Goal: Task Accomplishment & Management: Use online tool/utility

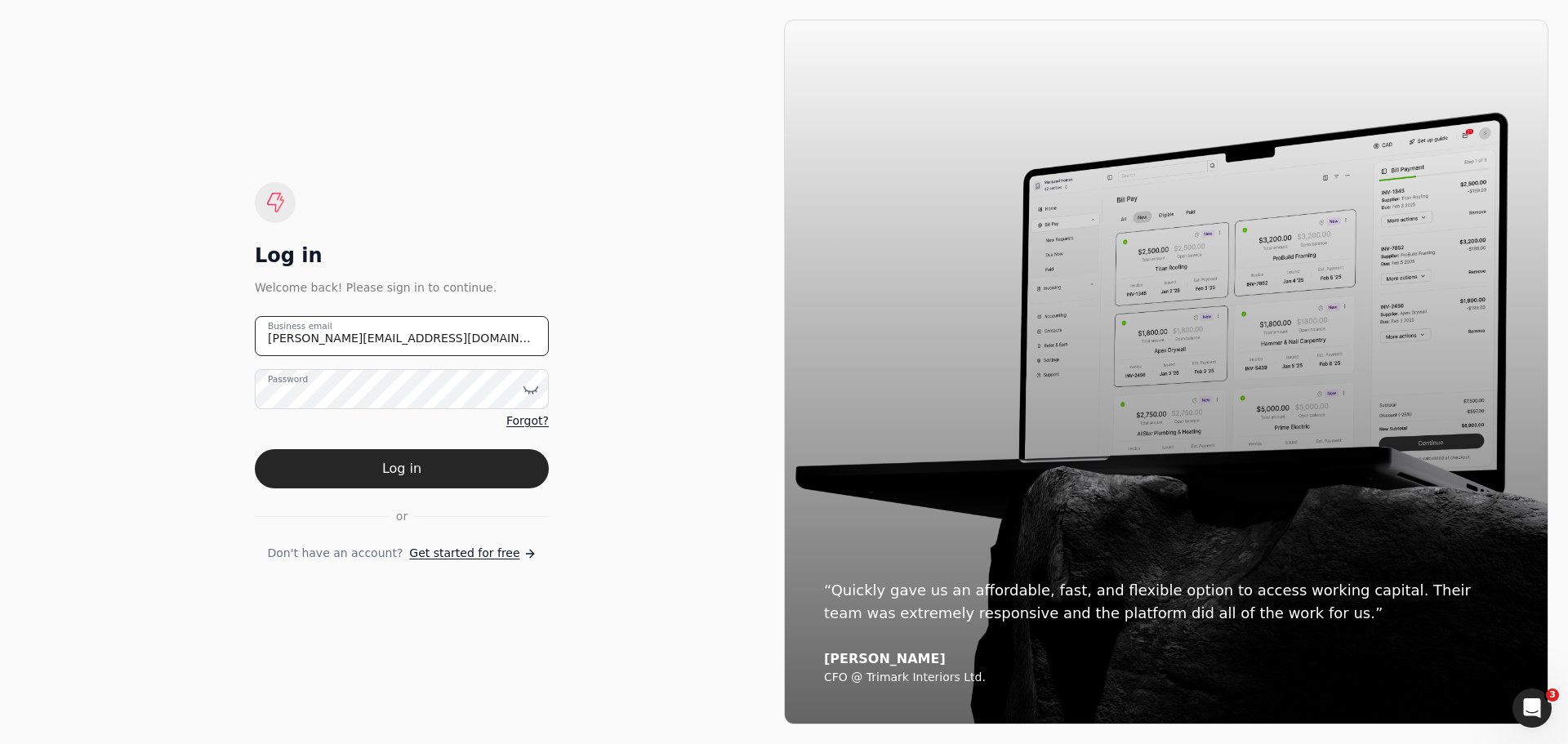
drag, startPoint x: 418, startPoint y: 340, endPoint x: 203, endPoint y: 341, distance: 215.0
click at [204, 341] on div "Log in Welcome back! Please sign in to continue. johanna@qconstruction.ca Busin…" at bounding box center [402, 372] width 764 height 705
type email "invoices@qconstruction.ca"
click at [531, 389] on icon at bounding box center [530, 389] width 16 height 16
click at [311, 473] on button "Log in" at bounding box center [402, 469] width 294 height 39
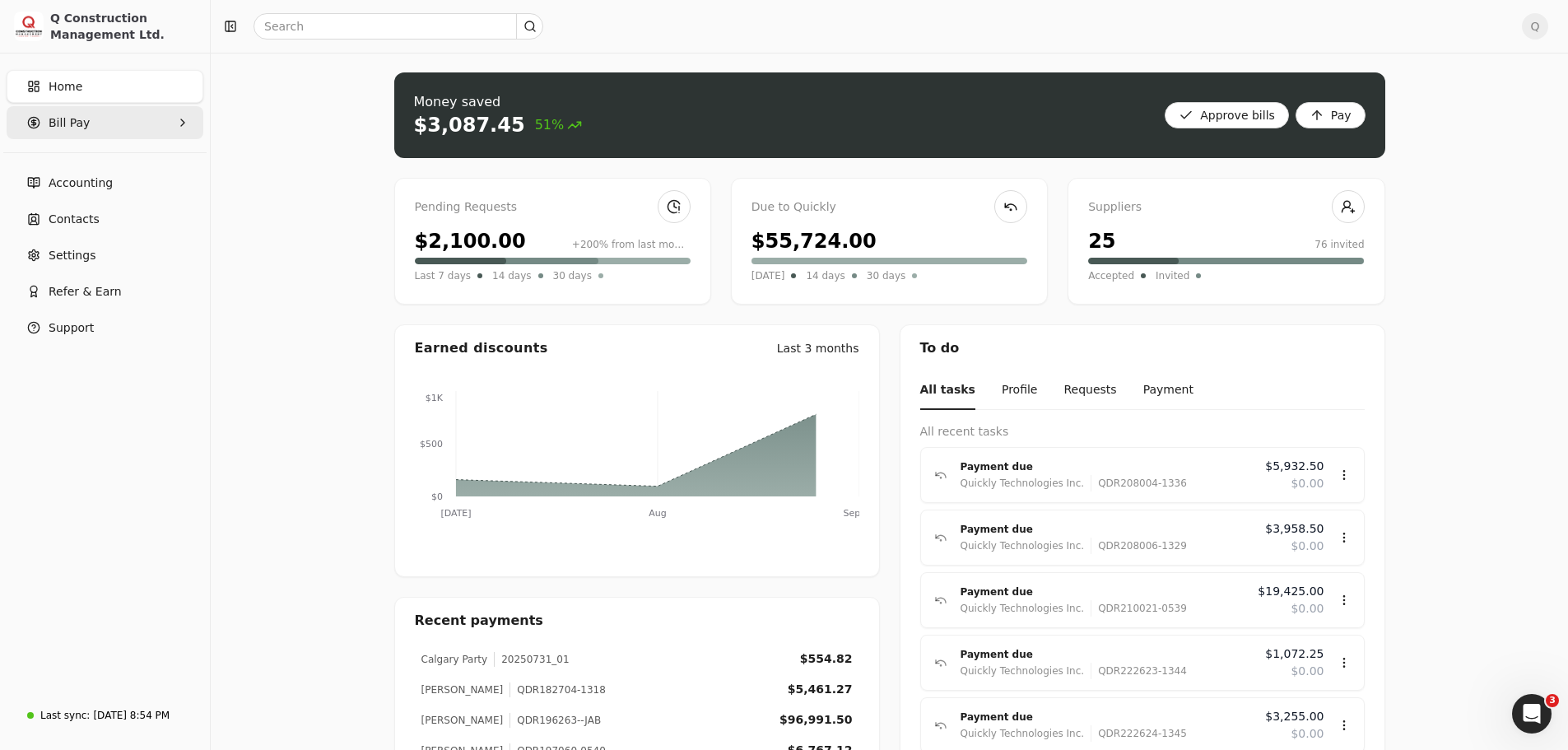
click at [92, 126] on Pay "Bill Pay" at bounding box center [105, 122] width 196 height 33
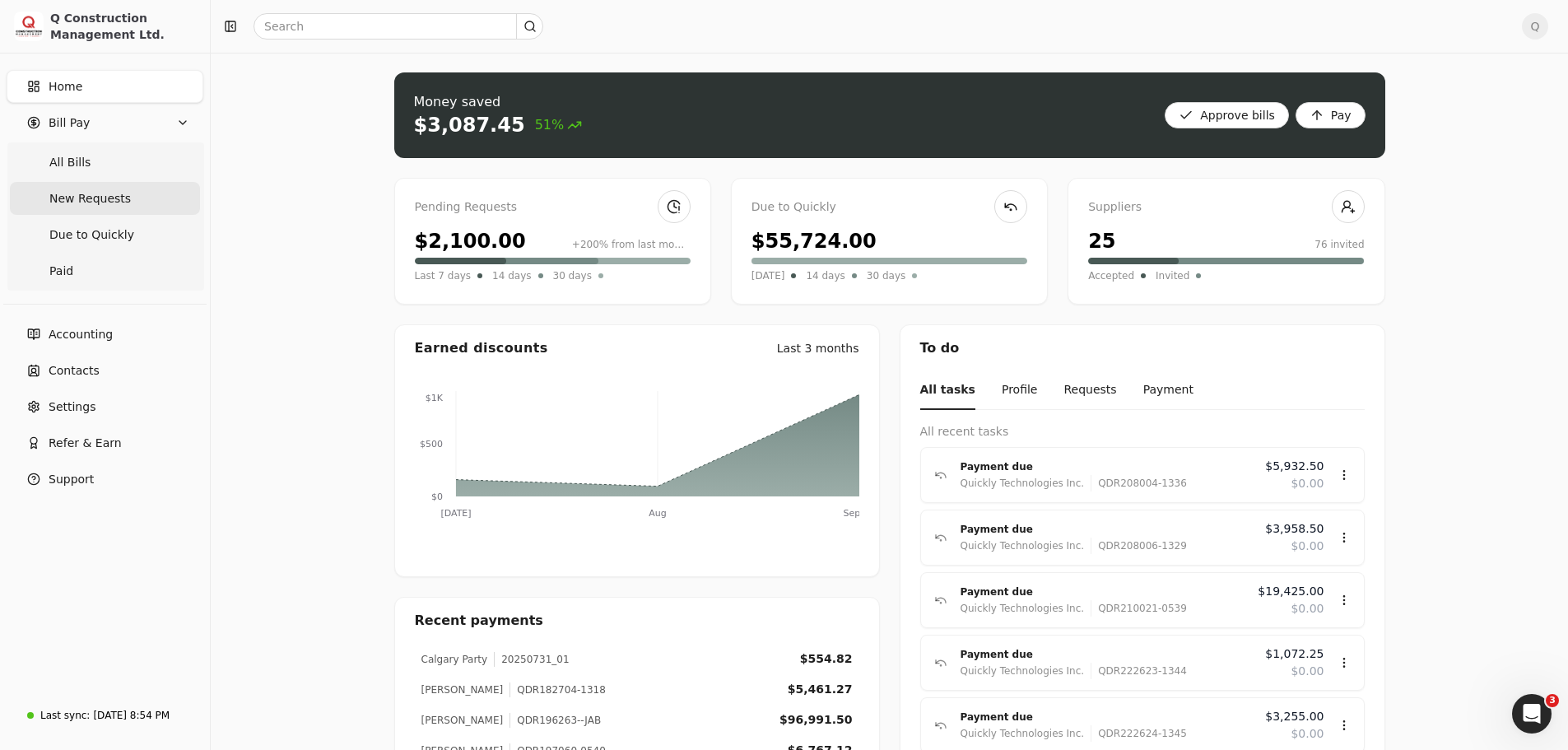
click at [89, 200] on span "New Requests" at bounding box center [90, 198] width 81 height 17
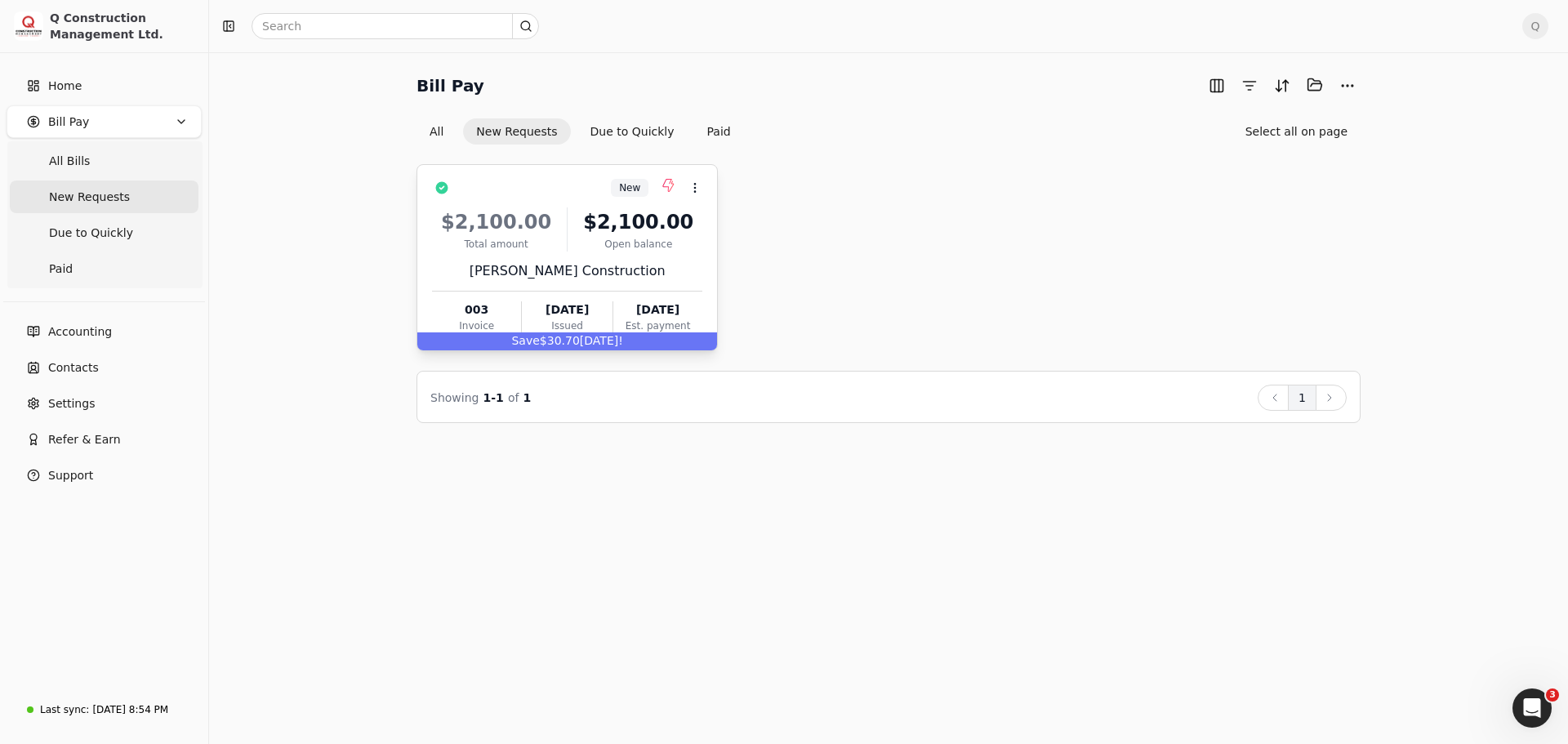
click at [658, 261] on div "Hayworth Construction" at bounding box center [567, 271] width 271 height 20
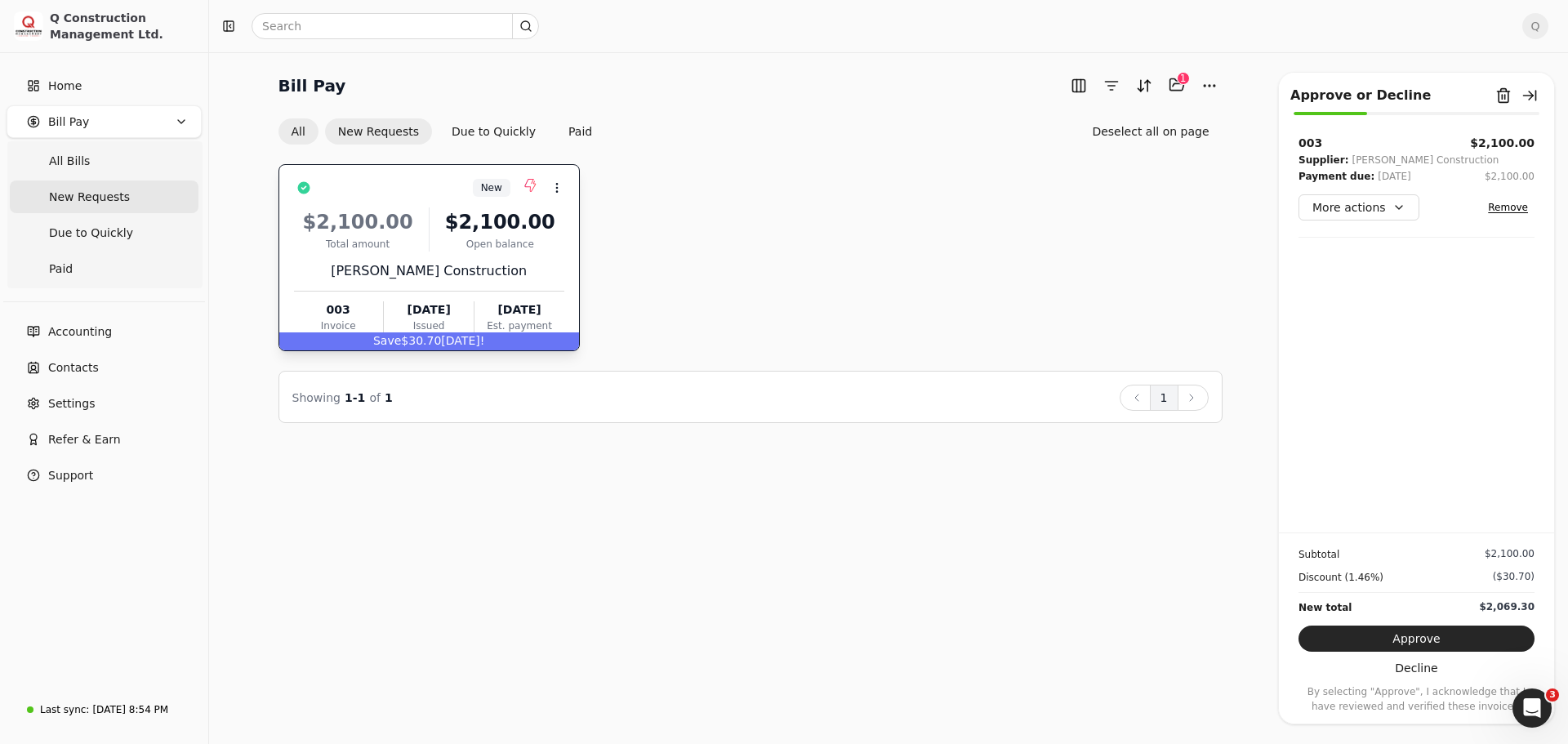
click at [303, 131] on button "All" at bounding box center [298, 131] width 40 height 26
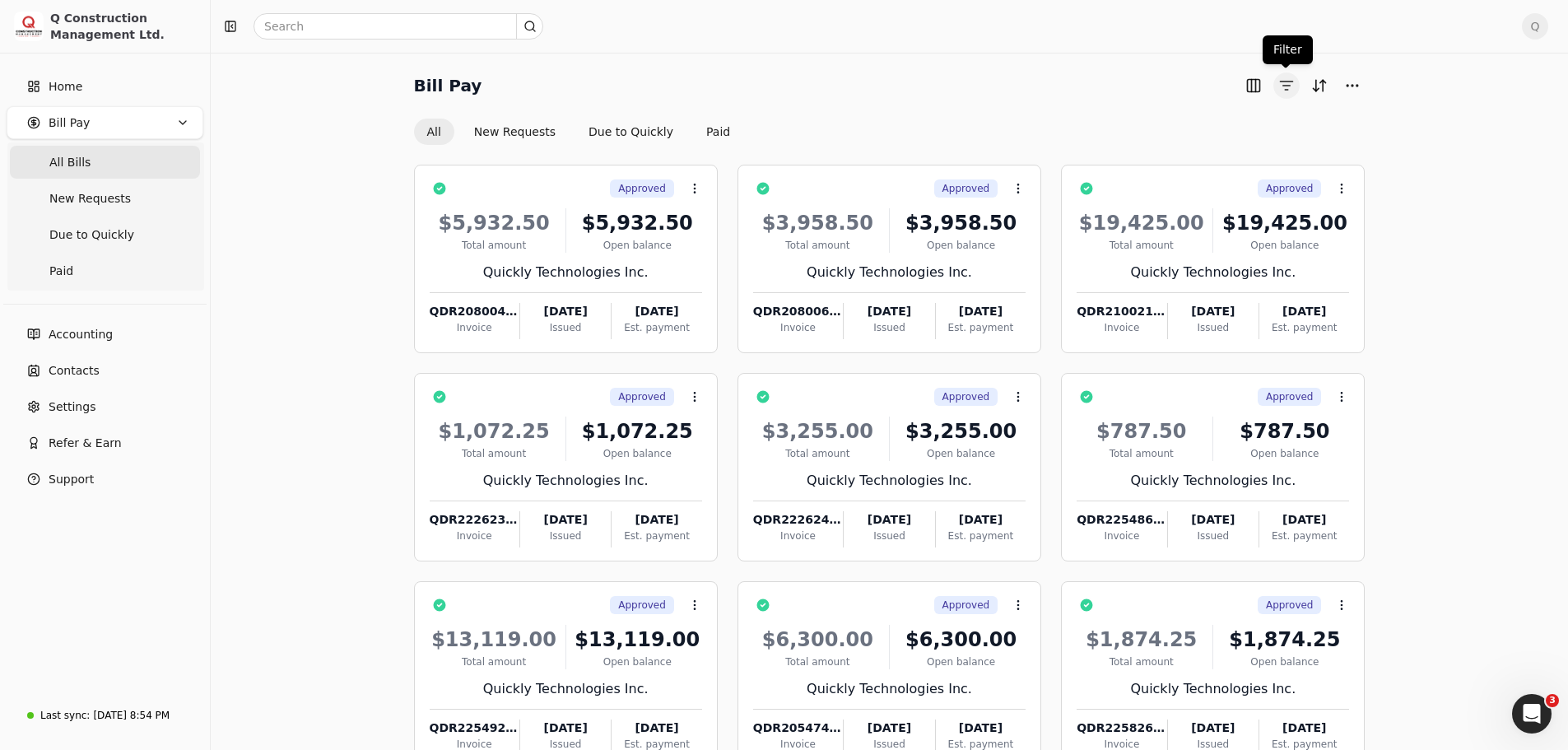
click at [1289, 87] on button "button" at bounding box center [1287, 86] width 26 height 26
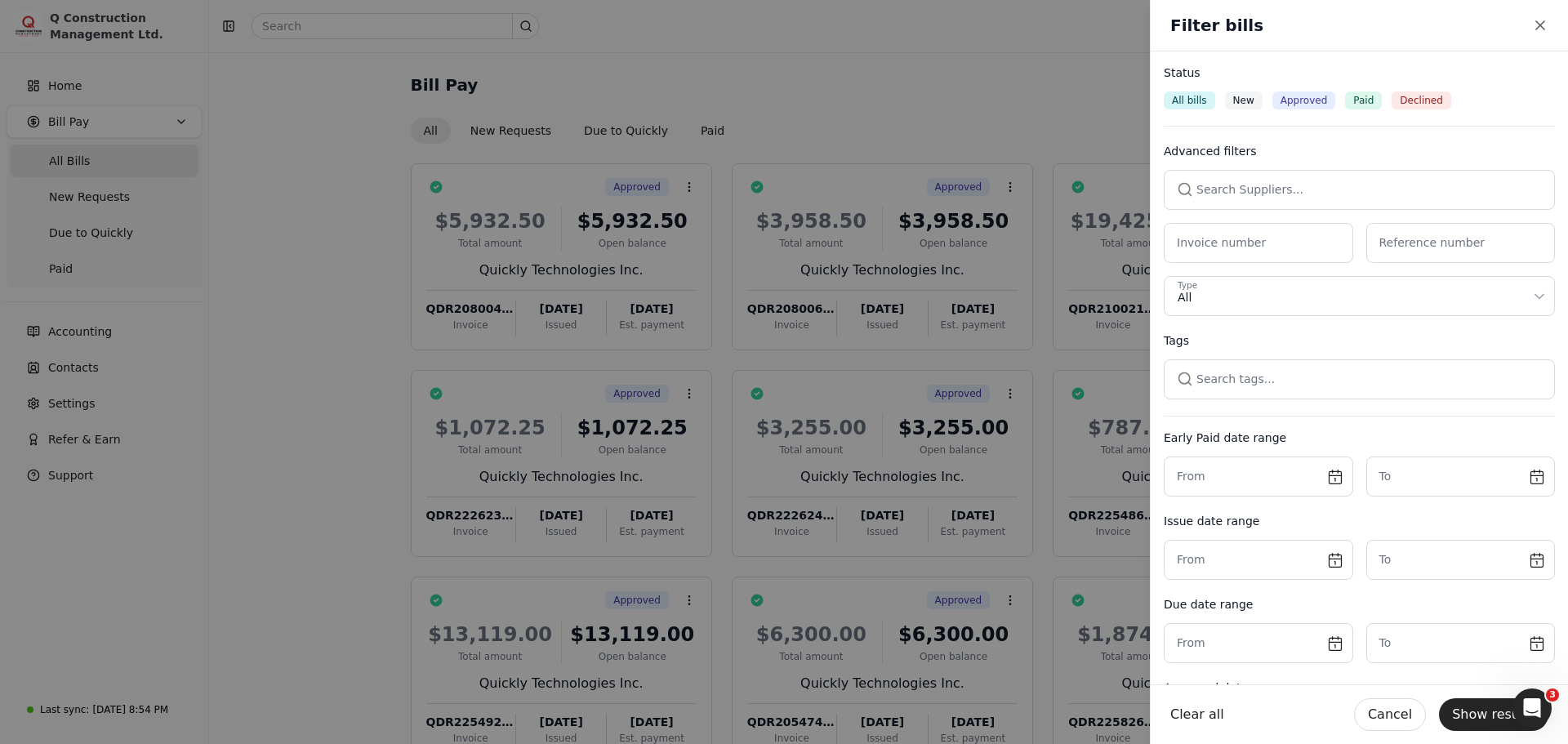
click at [1195, 189] on button "button" at bounding box center [1359, 189] width 392 height 39
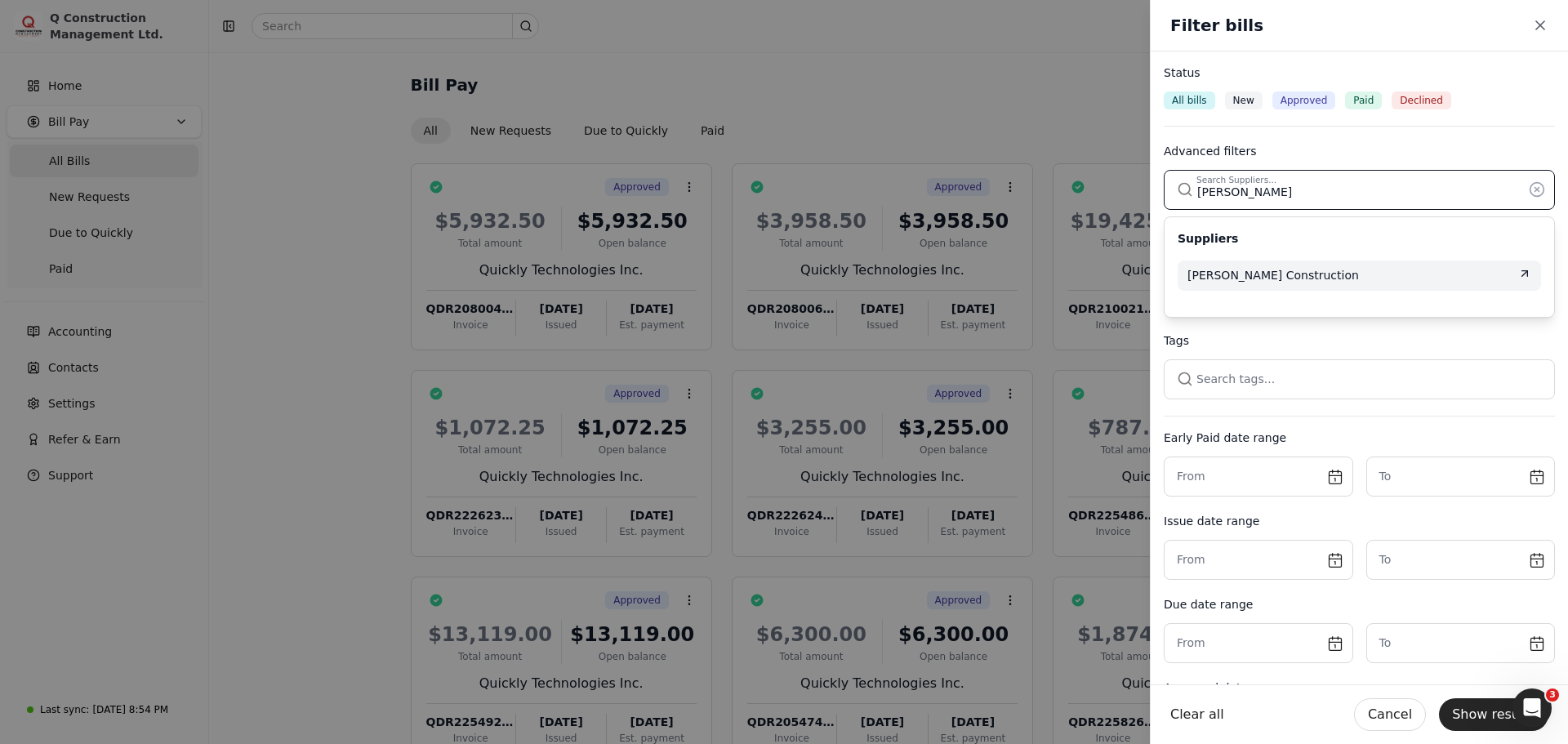
type input "hayworth"
click at [1293, 280] on span "Hayworth Construction" at bounding box center [1273, 275] width 171 height 17
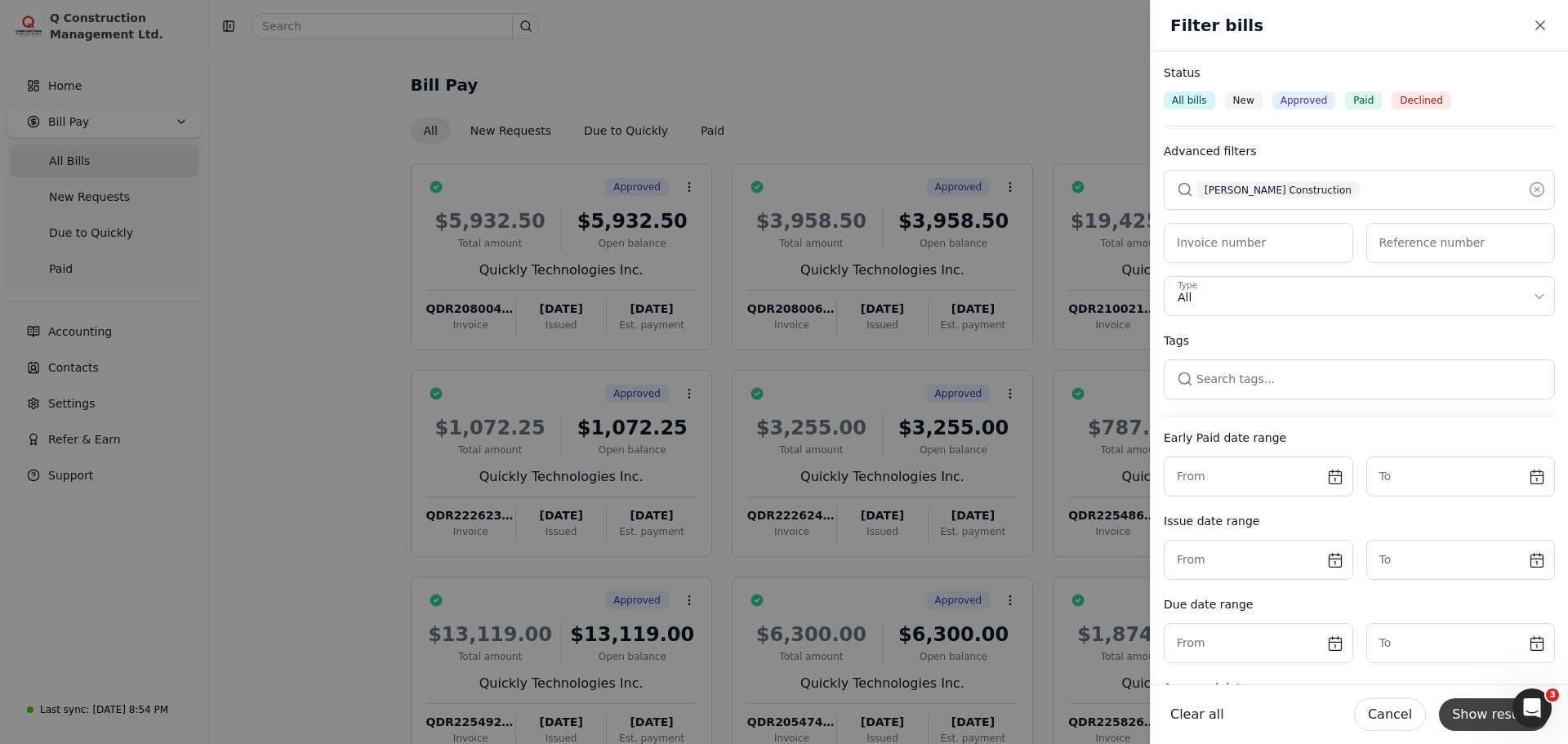
click at [1489, 714] on button "Show results" at bounding box center [1493, 714] width 110 height 33
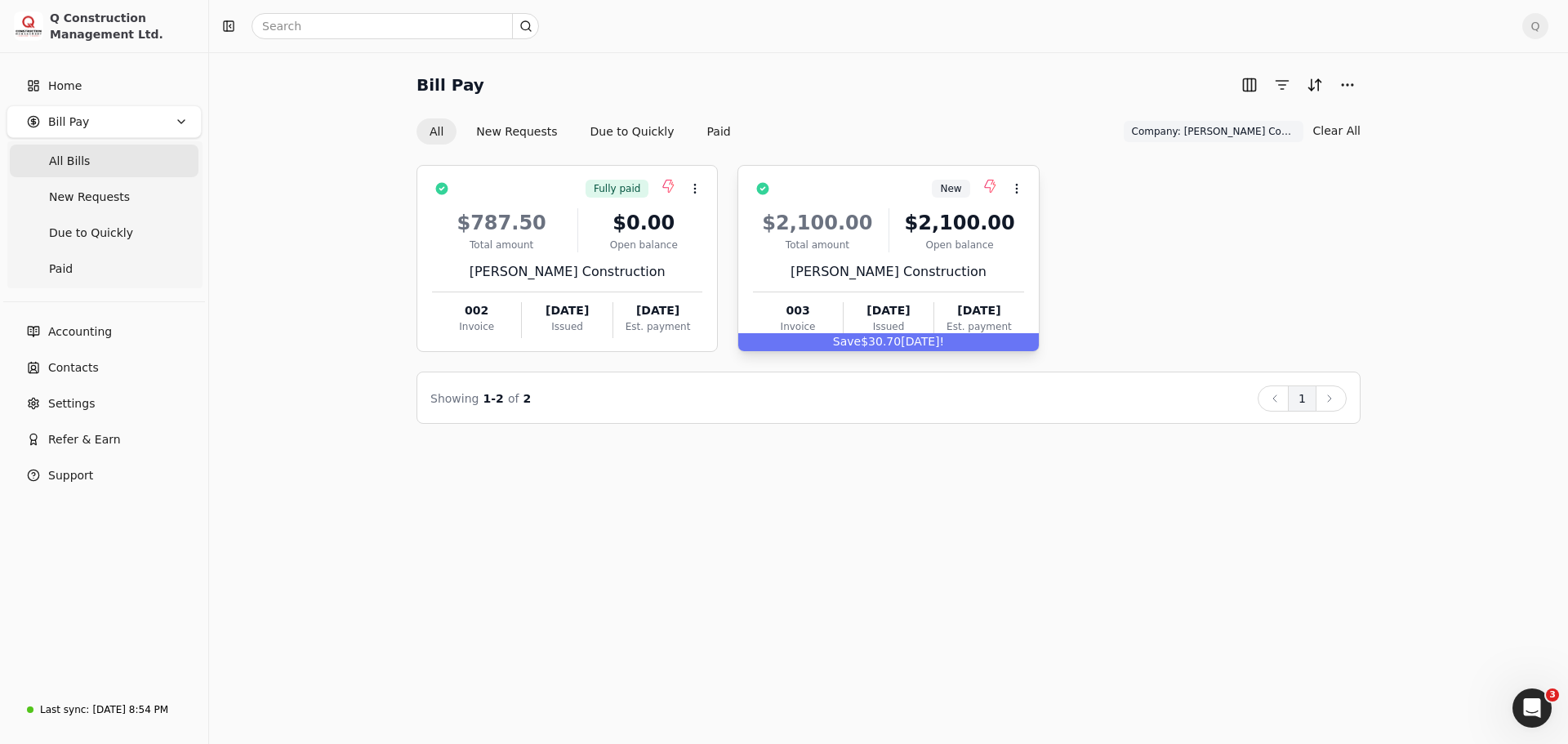
click at [988, 253] on div "$2,100.00 Total amount $2,100.00 Open balance Hayworth Construction 003 Invoice…" at bounding box center [888, 268] width 271 height 140
click at [1038, 224] on span "Open" at bounding box center [1043, 229] width 30 height 17
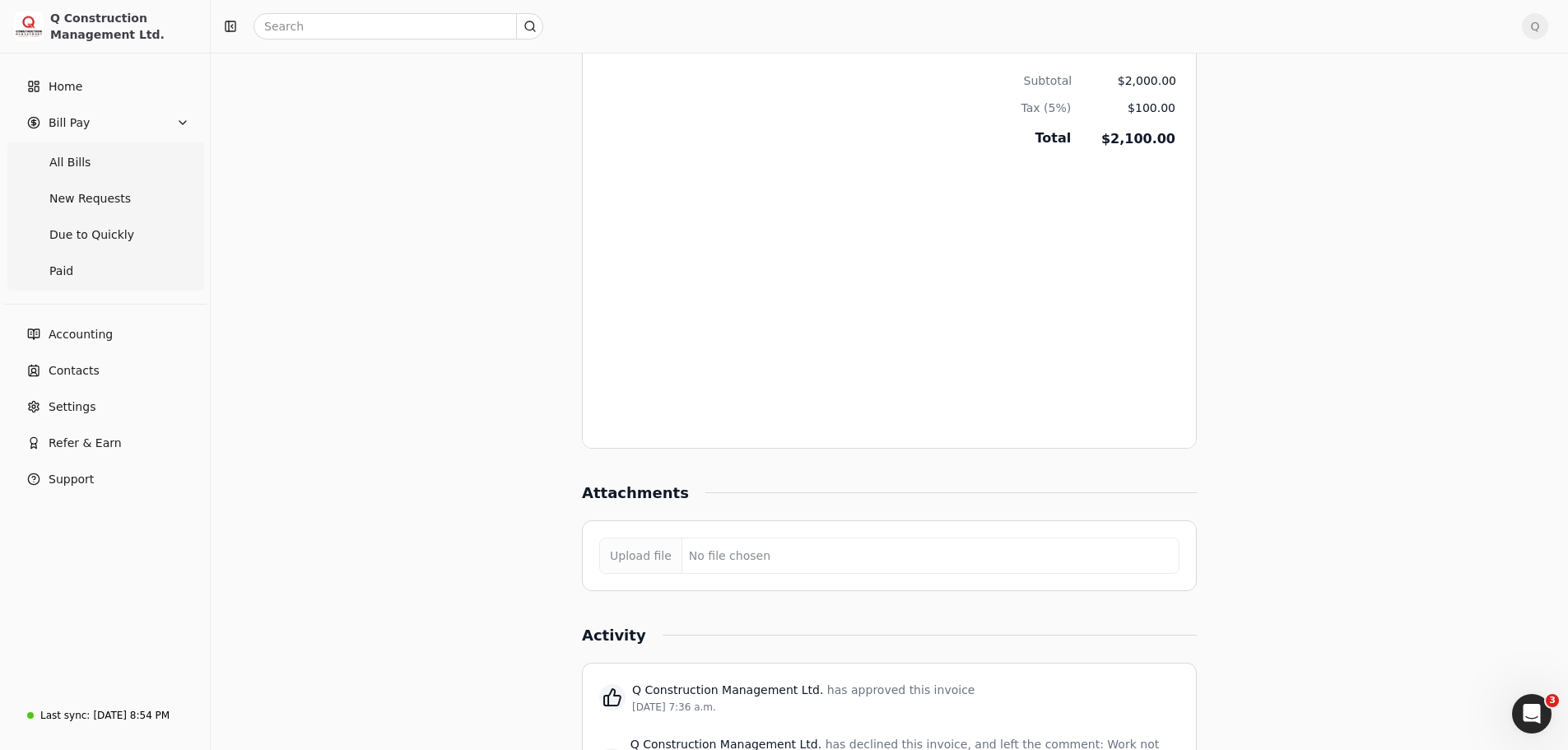
scroll to position [674, 0]
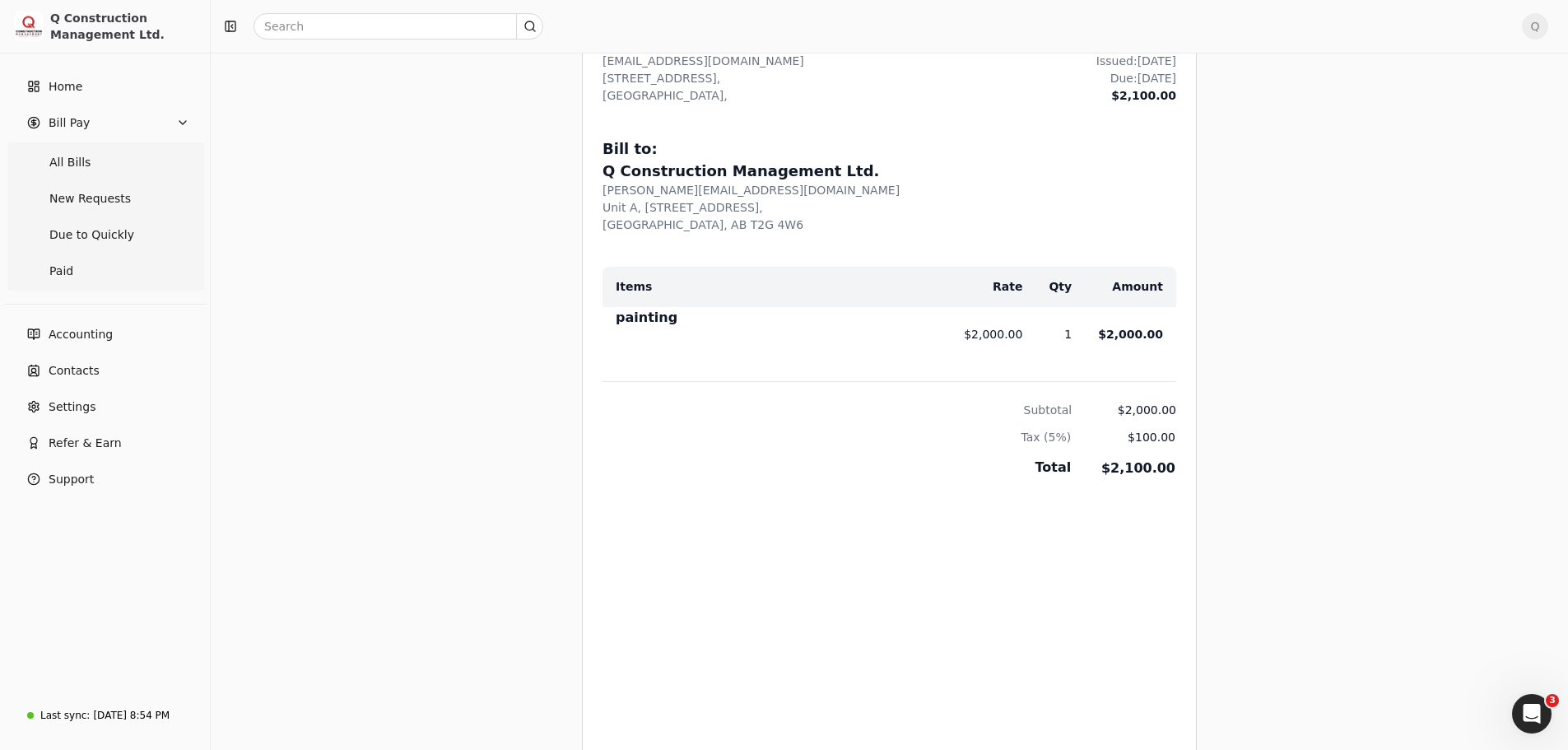
click at [1546, 29] on span "Q" at bounding box center [1535, 26] width 26 height 26
click at [1429, 130] on span "Sign Out" at bounding box center [1434, 139] width 49 height 17
